Goal: Find specific page/section: Find specific page/section

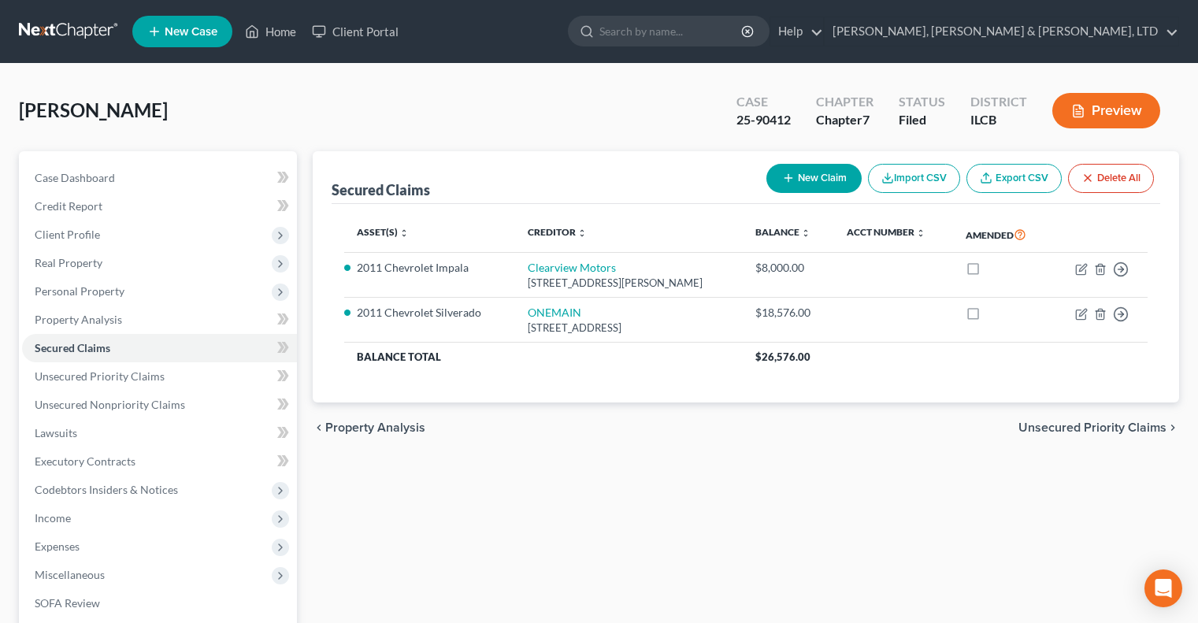
click at [87, 28] on link at bounding box center [69, 31] width 101 height 28
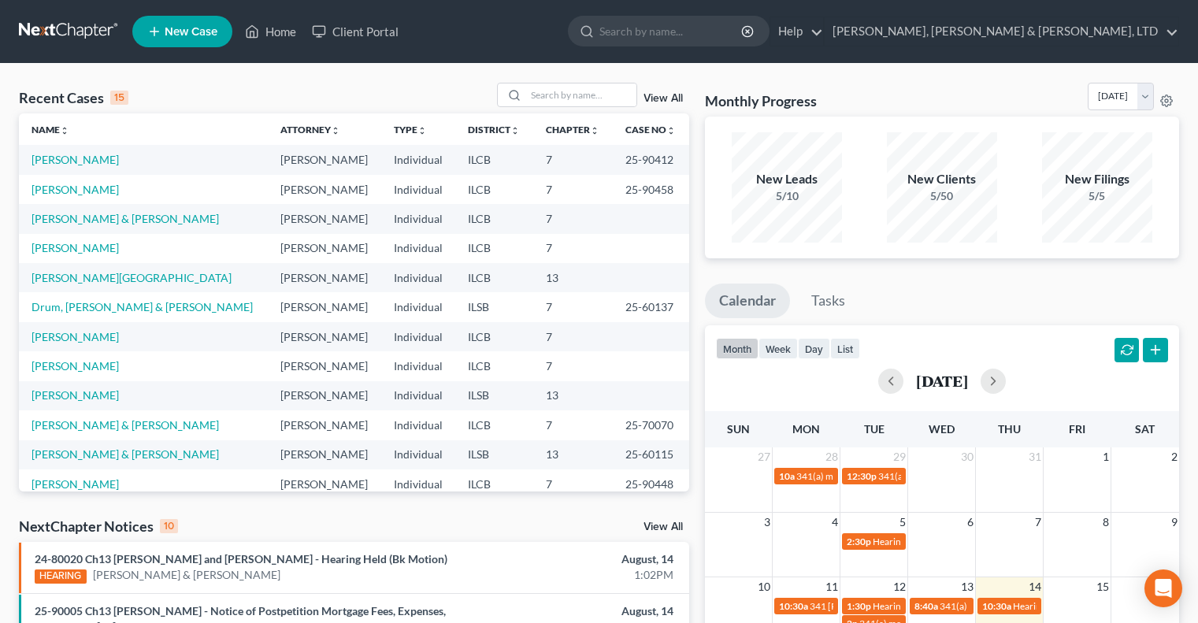
click at [571, 108] on div "Recent Cases 15 View All" at bounding box center [354, 98] width 670 height 31
click at [573, 101] on input "search" at bounding box center [581, 94] width 110 height 23
type input "[PERSON_NAME]"
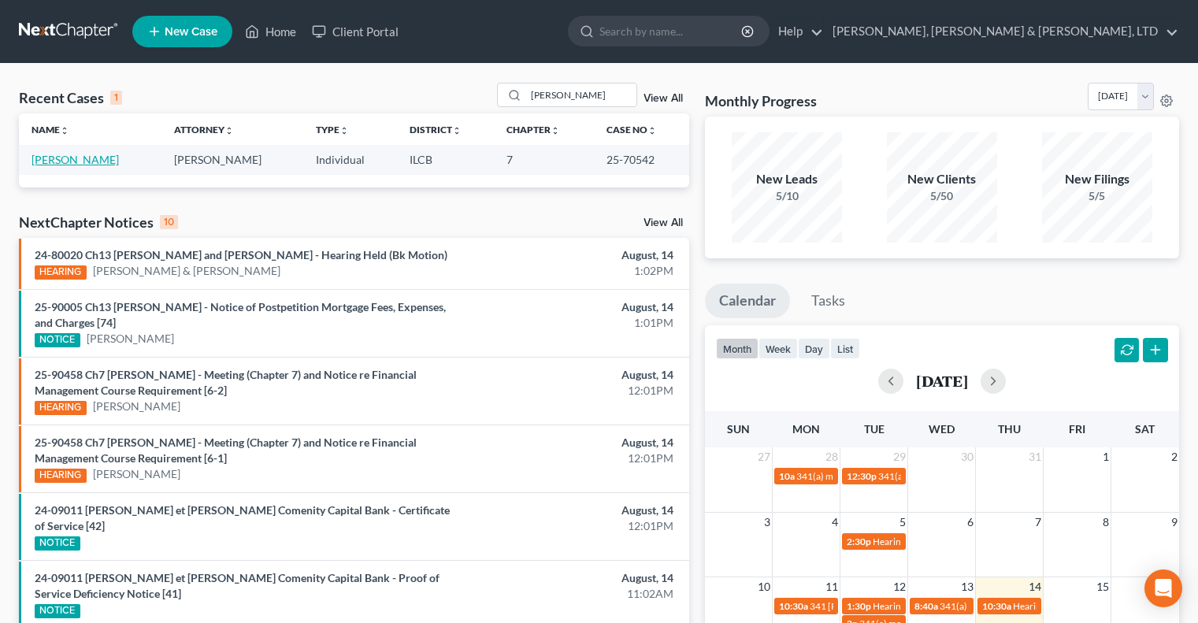
click at [83, 165] on link "[PERSON_NAME]" at bounding box center [75, 159] width 87 height 13
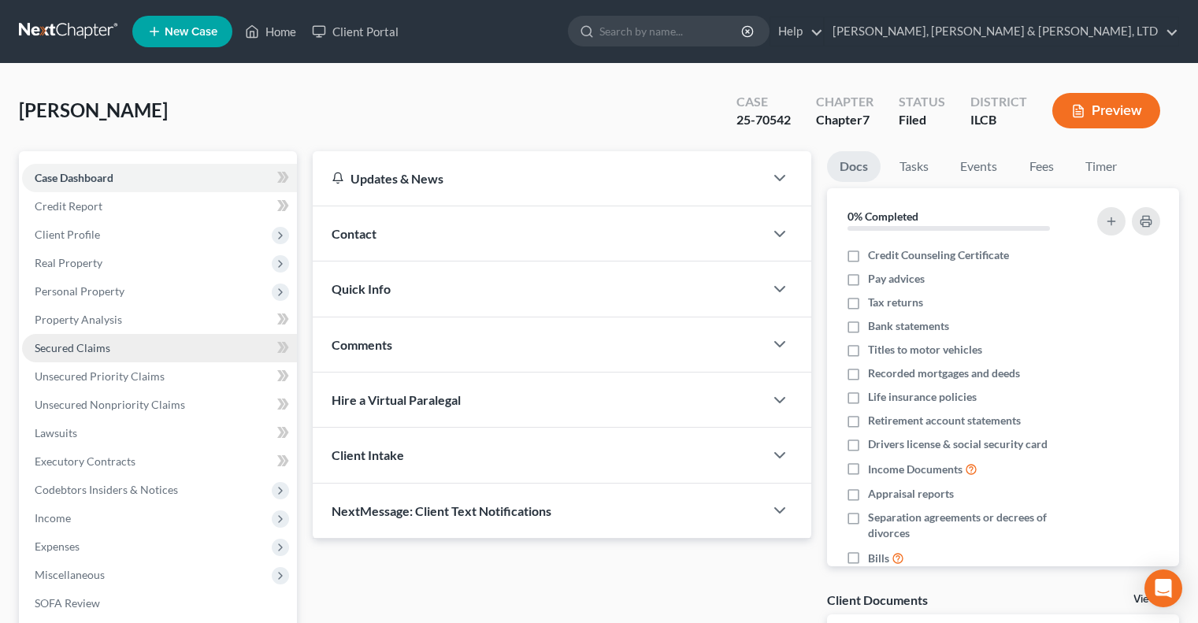
click at [91, 340] on link "Secured Claims" at bounding box center [159, 348] width 275 height 28
